Goal: Navigation & Orientation: Find specific page/section

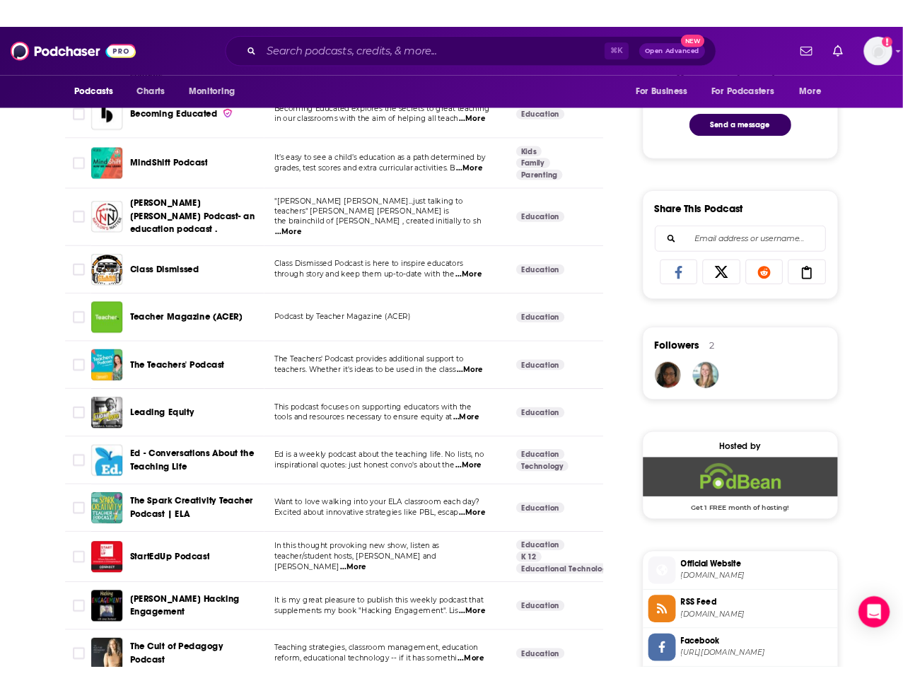
scroll to position [779, 0]
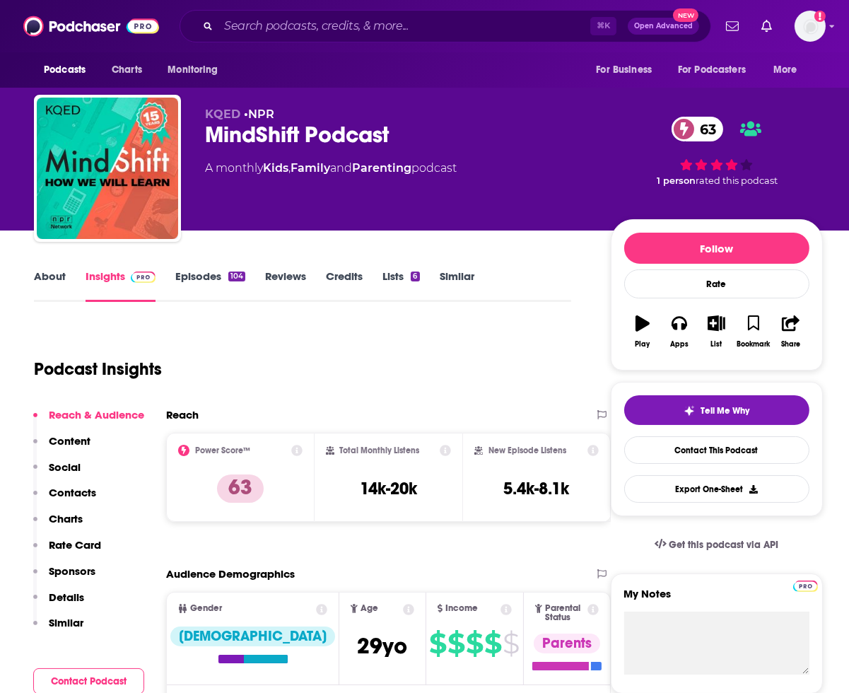
click at [218, 269] on link "Episodes 104" at bounding box center [210, 285] width 70 height 33
